Goal: Find contact information: Find contact information

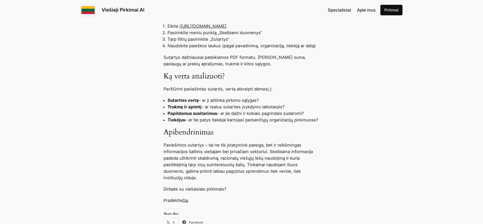
scroll to position [565, 0]
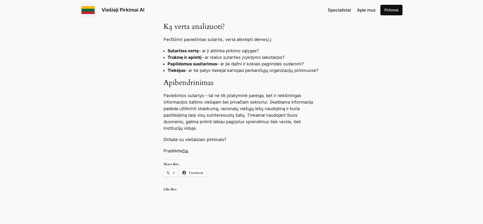
scroll to position [488, 0]
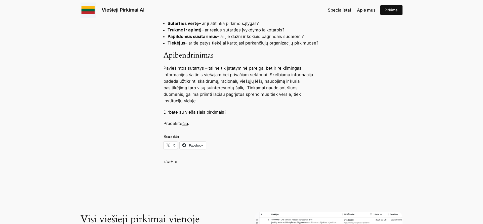
click at [188, 124] on link "čia" at bounding box center [185, 123] width 6 height 5
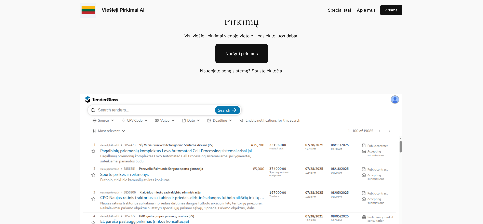
scroll to position [77, 0]
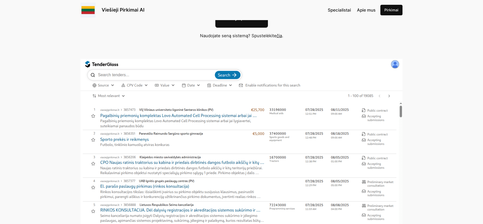
click at [155, 71] on img at bounding box center [242, 153] width 322 height 189
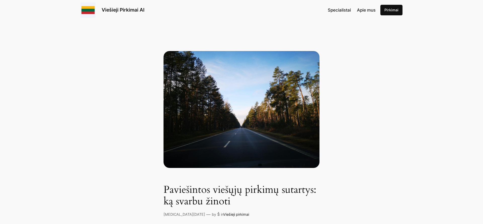
scroll to position [488, 0]
